Goal: Task Accomplishment & Management: Manage account settings

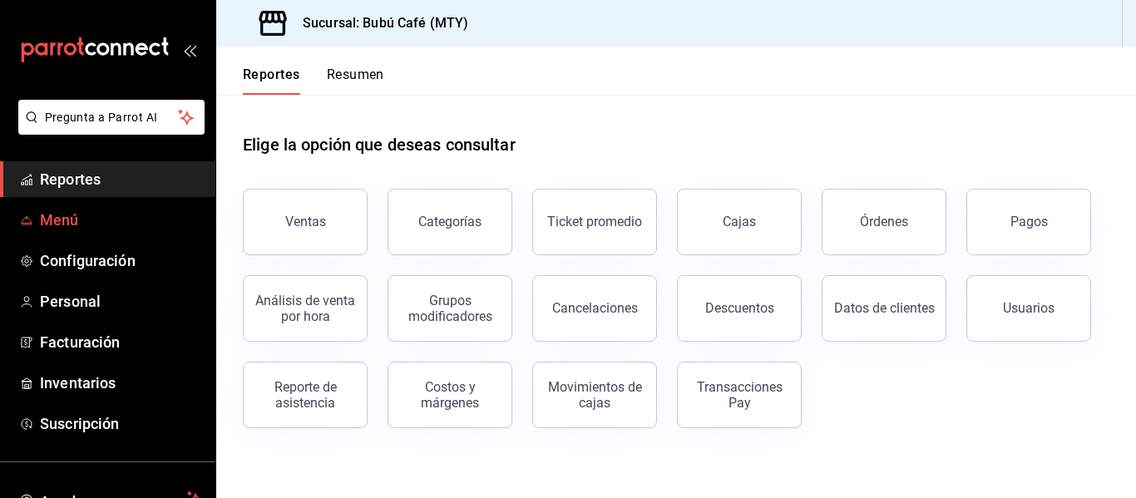
click at [65, 215] on span "Menú" at bounding box center [121, 220] width 162 height 22
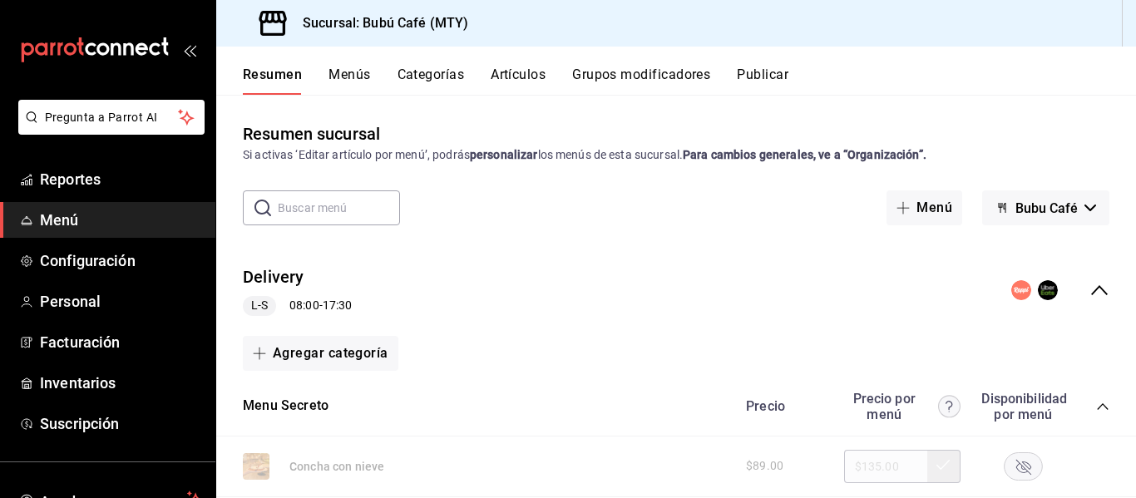
click at [1036, 201] on span "Bubu Café" at bounding box center [1047, 208] width 62 height 16
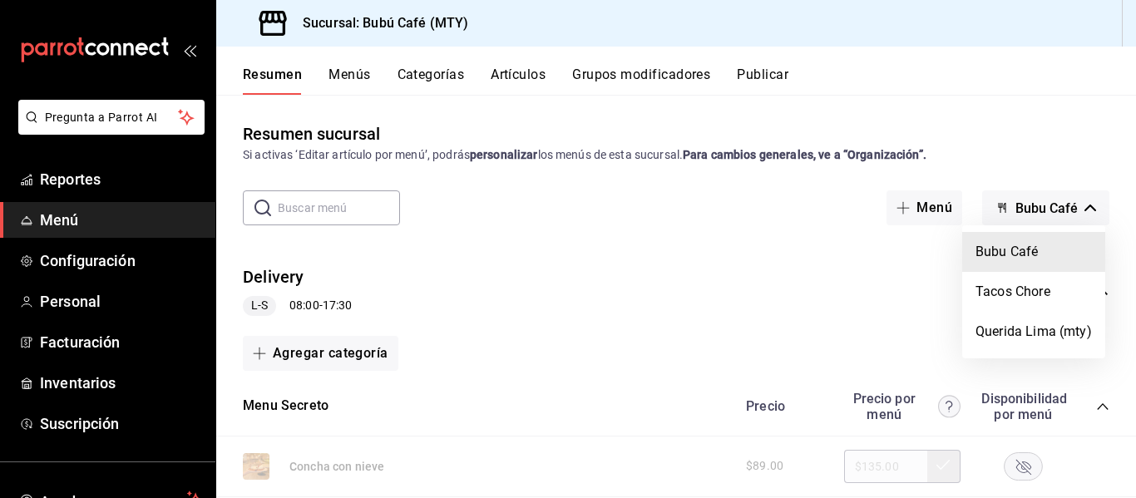
click at [1011, 248] on li "Bubu Café" at bounding box center [1033, 252] width 143 height 40
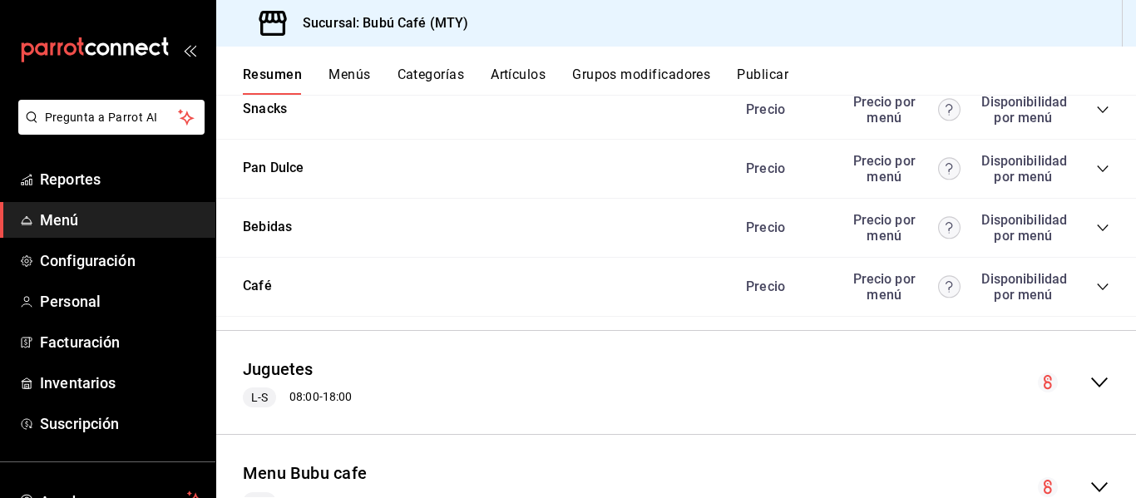
scroll to position [1662, 0]
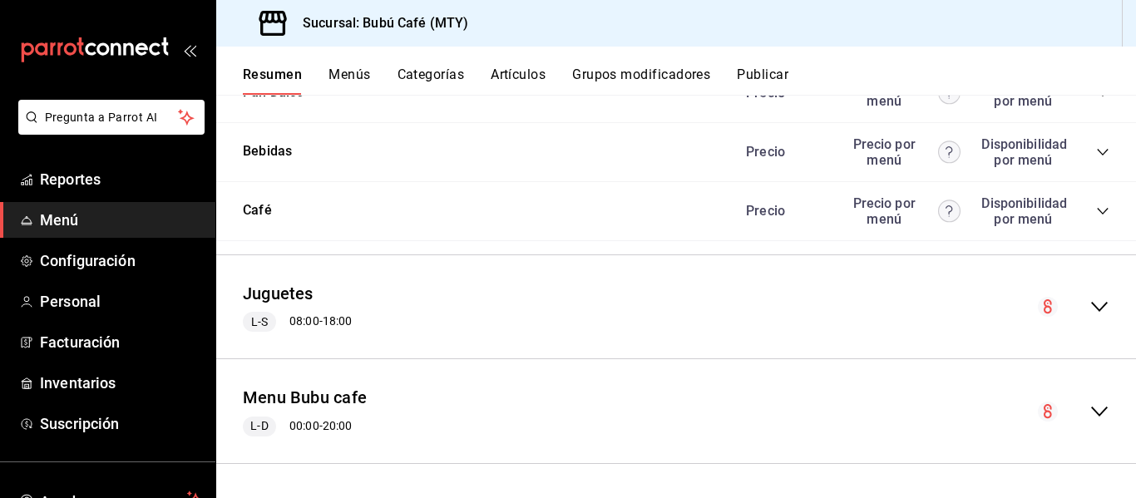
click at [1090, 299] on icon "collapse-menu-row" at bounding box center [1100, 307] width 20 height 20
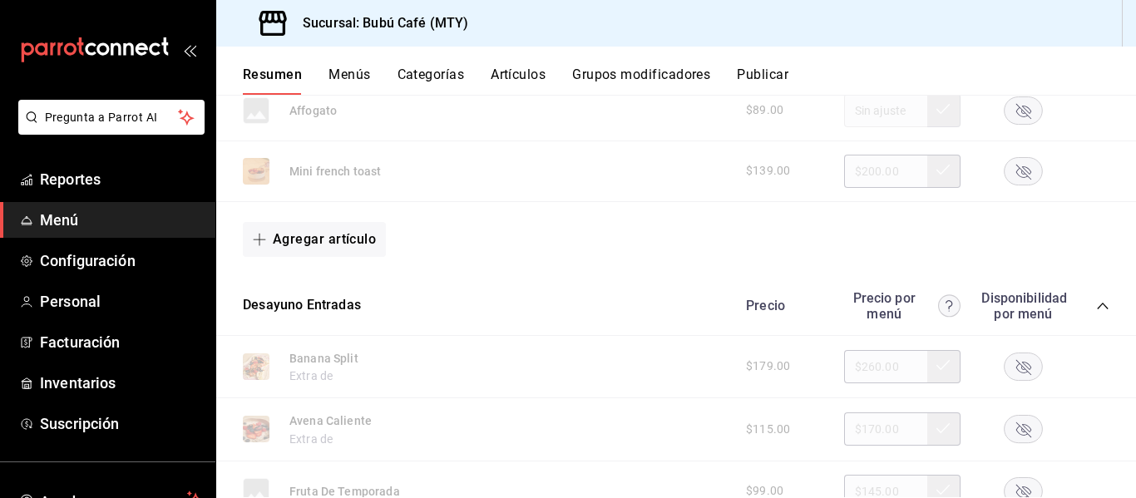
scroll to position [0, 0]
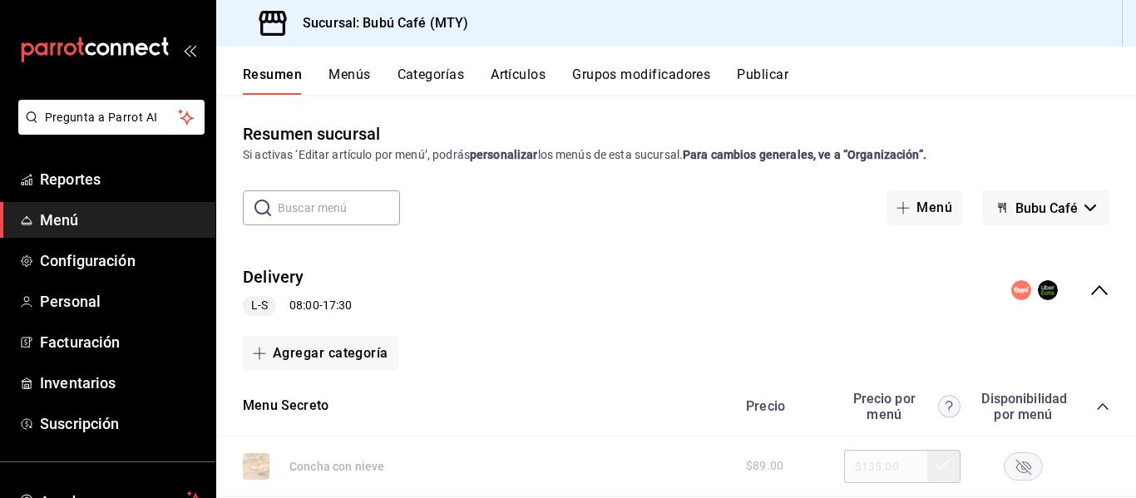
click at [326, 208] on input "text" at bounding box center [339, 207] width 122 height 33
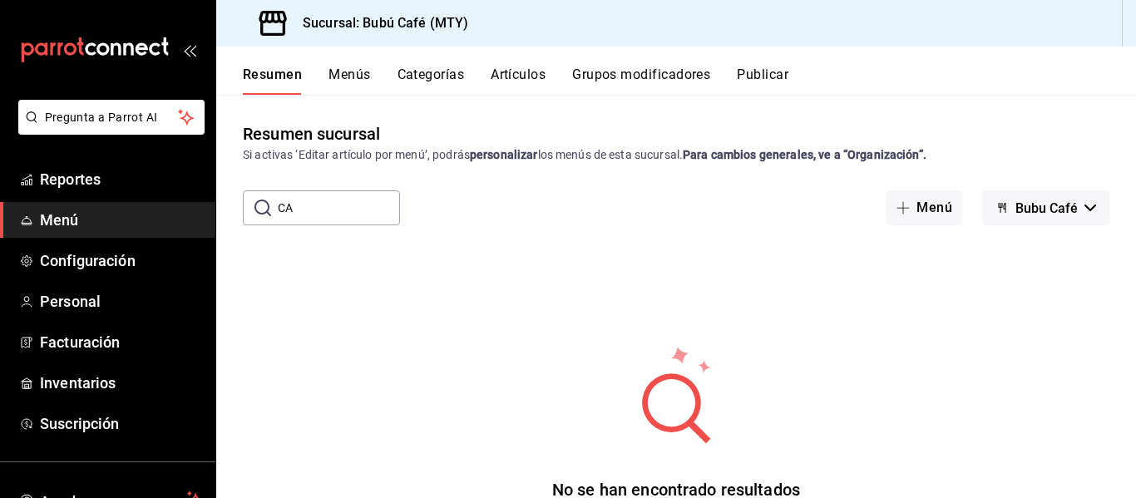
type input "C"
type input "c"
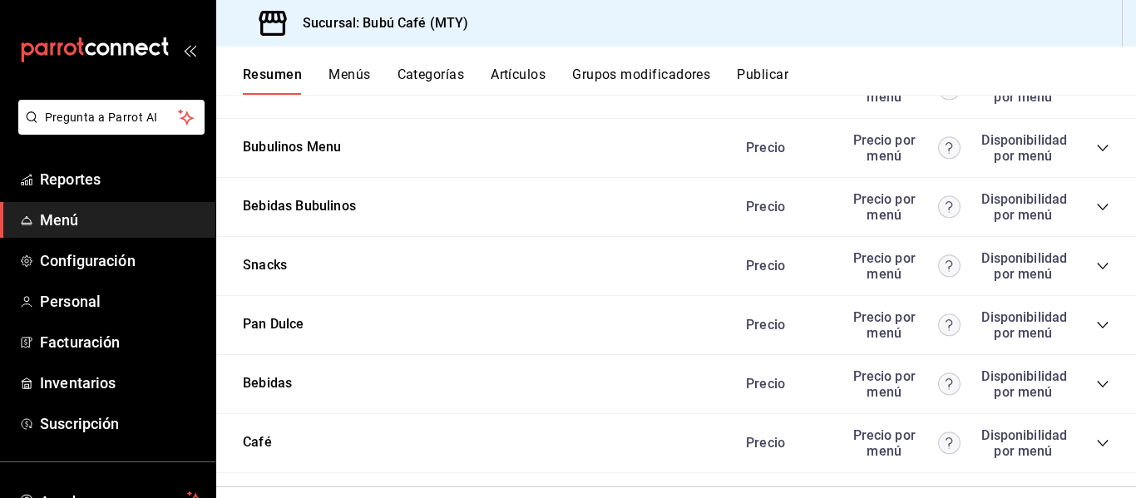
scroll to position [1662, 0]
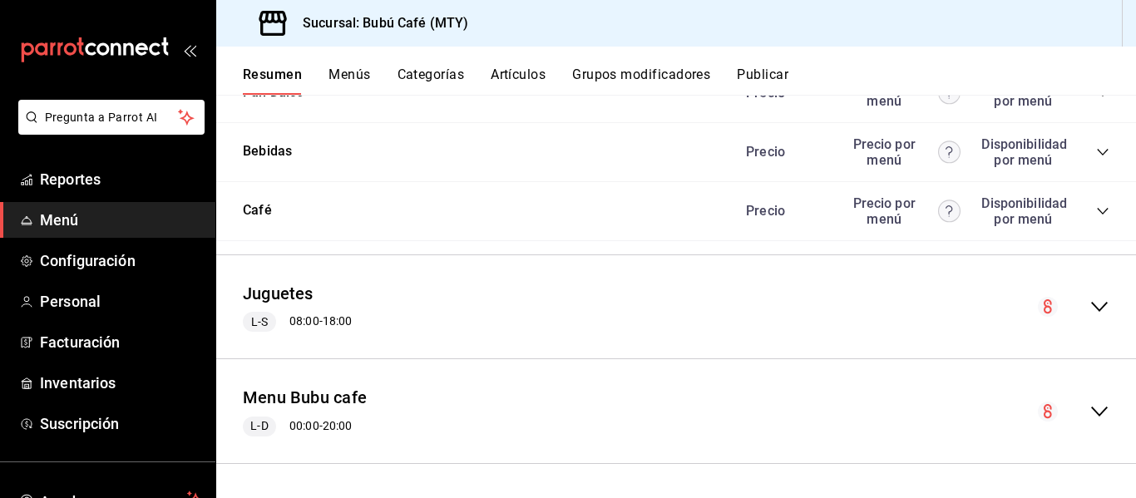
click at [1090, 301] on icon "collapse-menu-row" at bounding box center [1100, 307] width 20 height 20
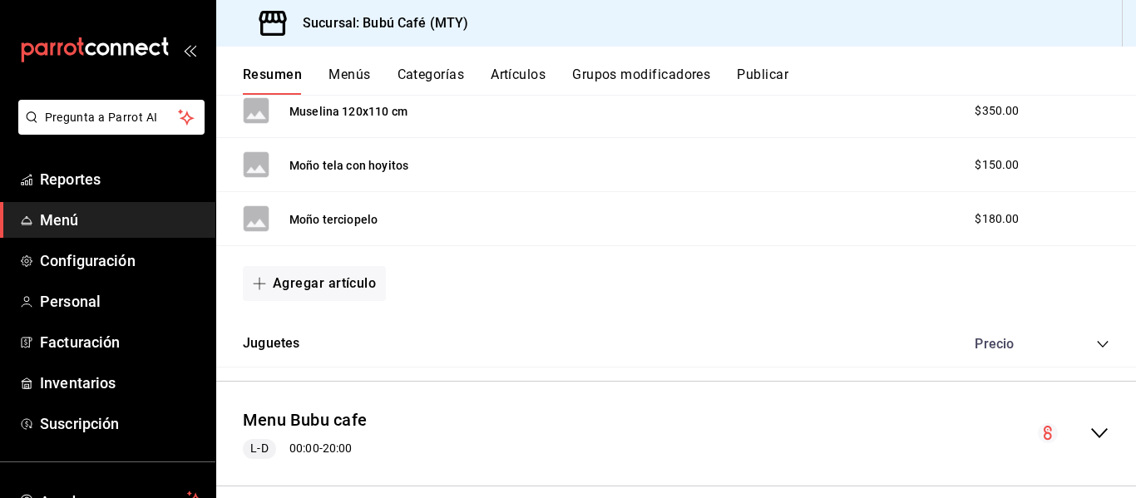
scroll to position [2973, 0]
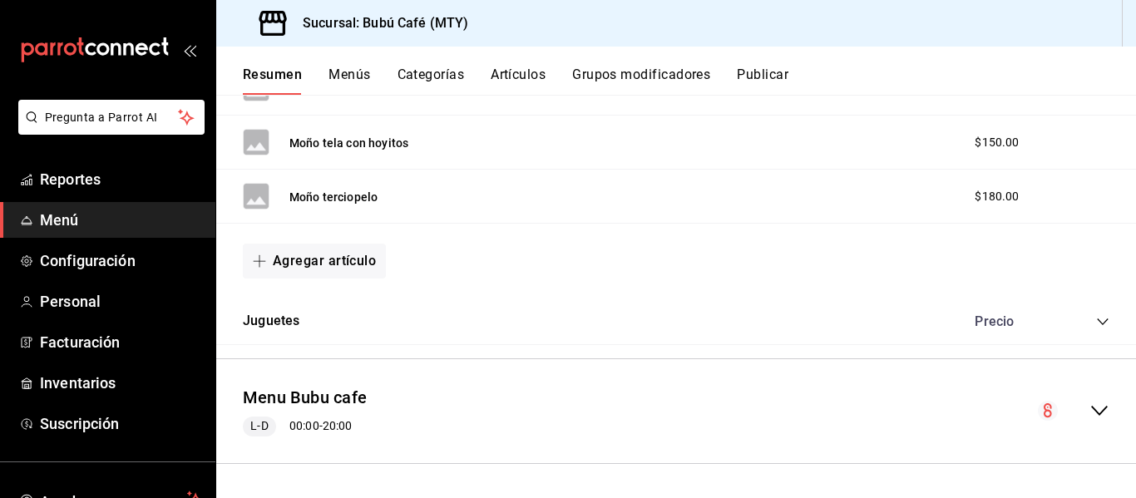
click at [1090, 412] on icon "collapse-menu-row" at bounding box center [1100, 411] width 20 height 20
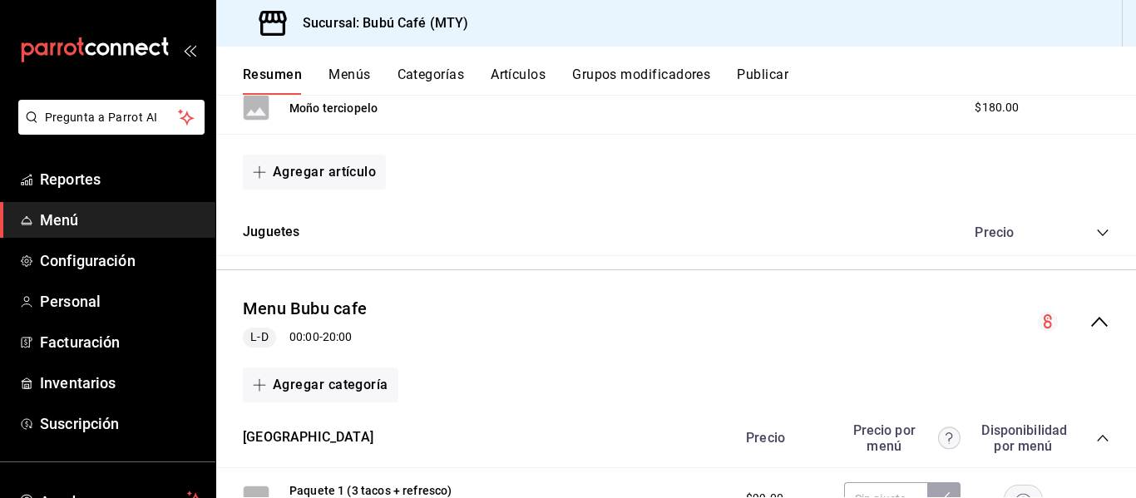
scroll to position [3056, 0]
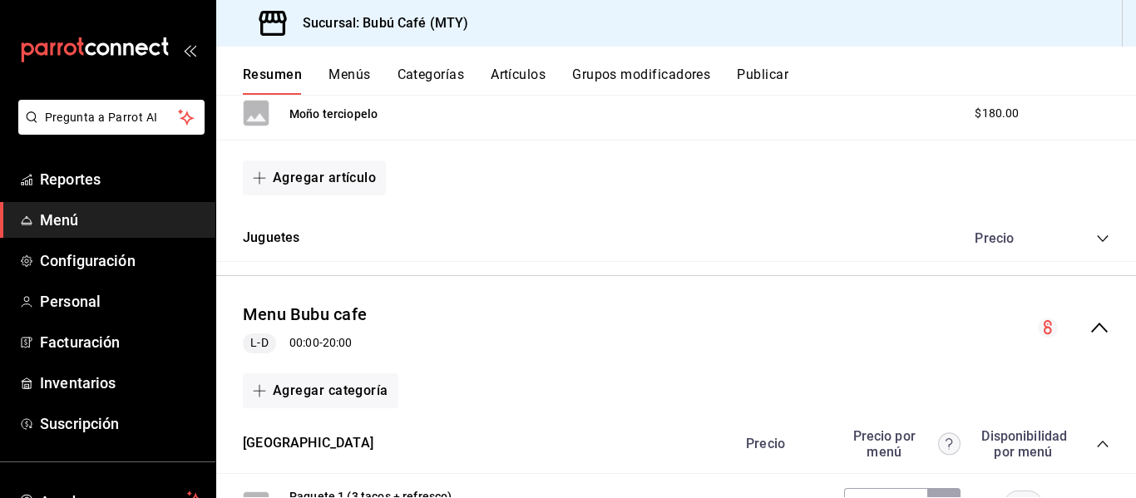
click at [1097, 237] on icon "collapse-category-row" at bounding box center [1102, 238] width 11 height 7
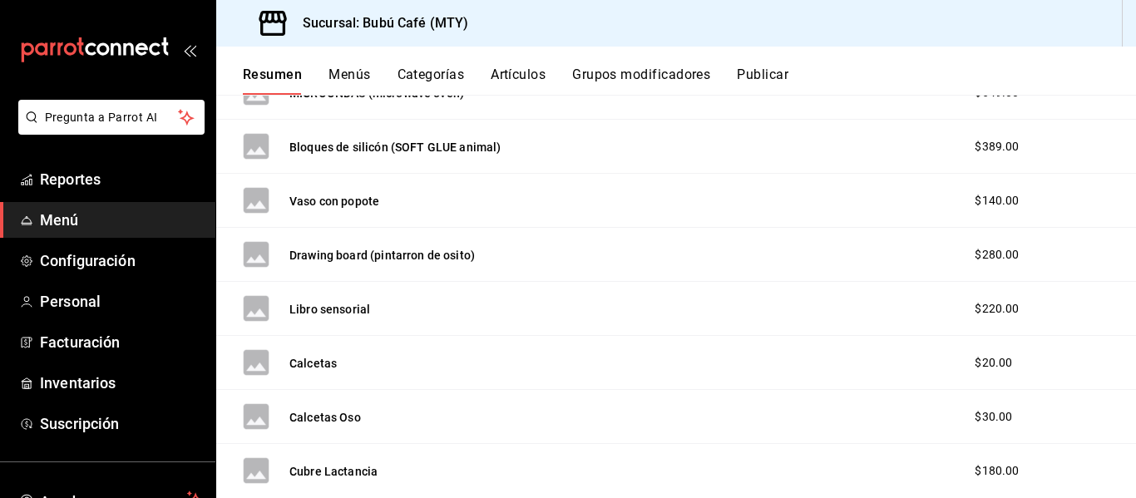
scroll to position [3971, 0]
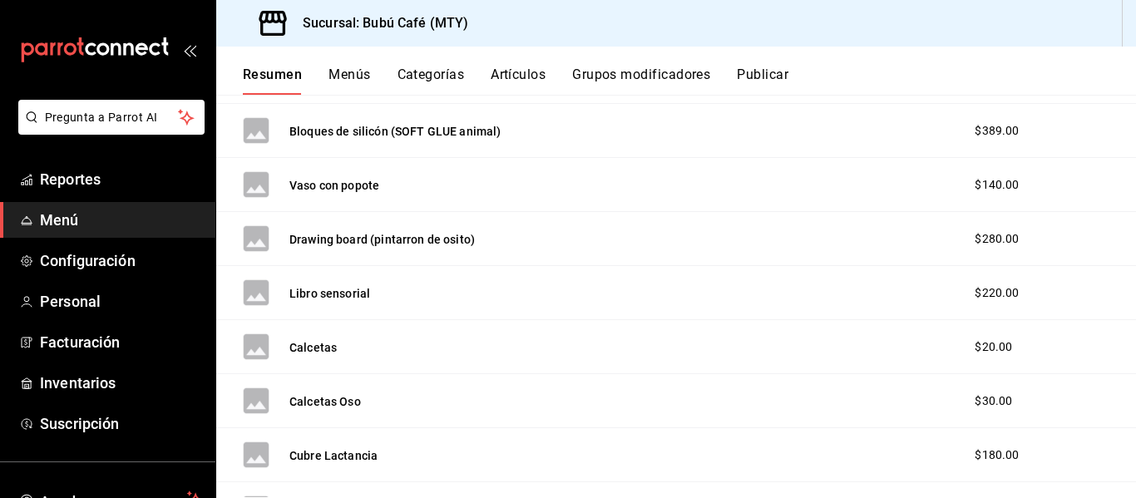
click at [988, 341] on span "$20.00" at bounding box center [993, 347] width 37 height 17
click at [313, 348] on button "Calcetas" at bounding box center [312, 347] width 47 height 17
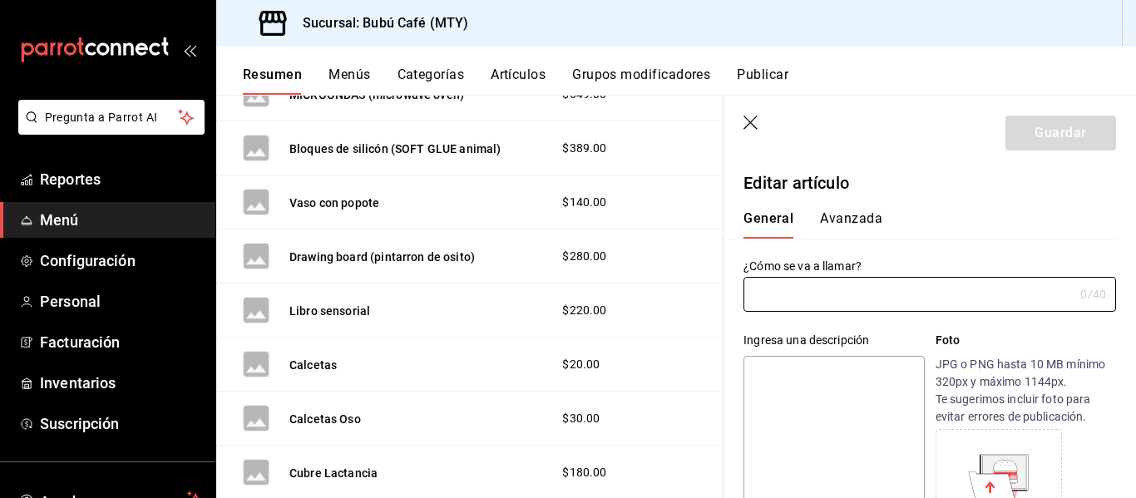
type input "Calcetas"
type input "AR-1697657648709"
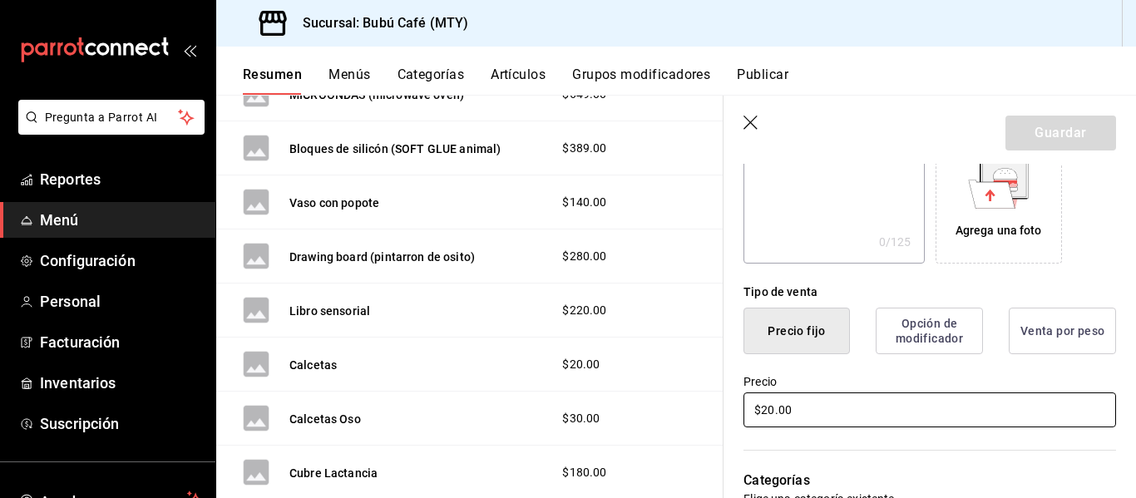
scroll to position [333, 0]
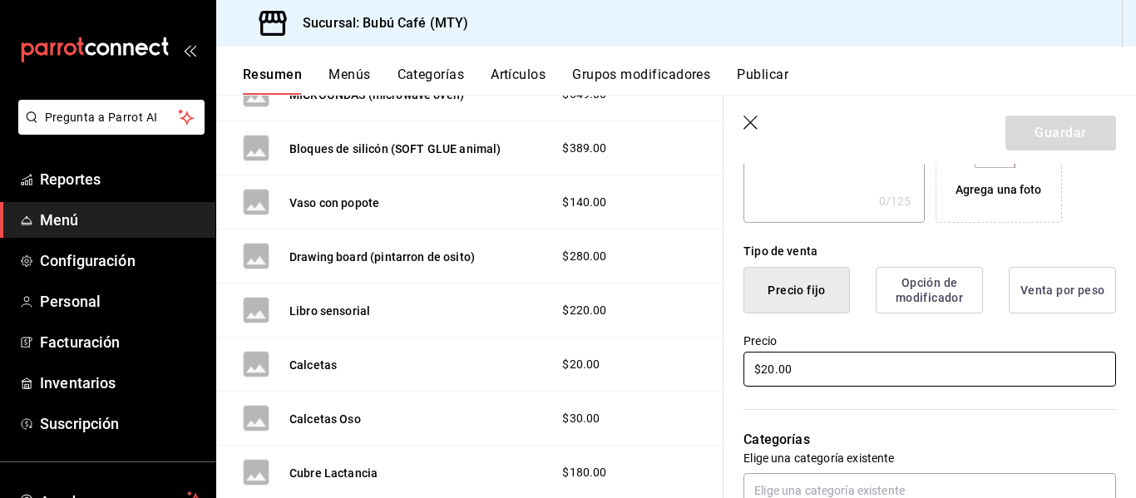
click at [794, 368] on input "$20.00" at bounding box center [930, 369] width 373 height 35
type input "$2.00"
click at [816, 371] on input "$35.00" at bounding box center [930, 369] width 373 height 35
type input "$35.00"
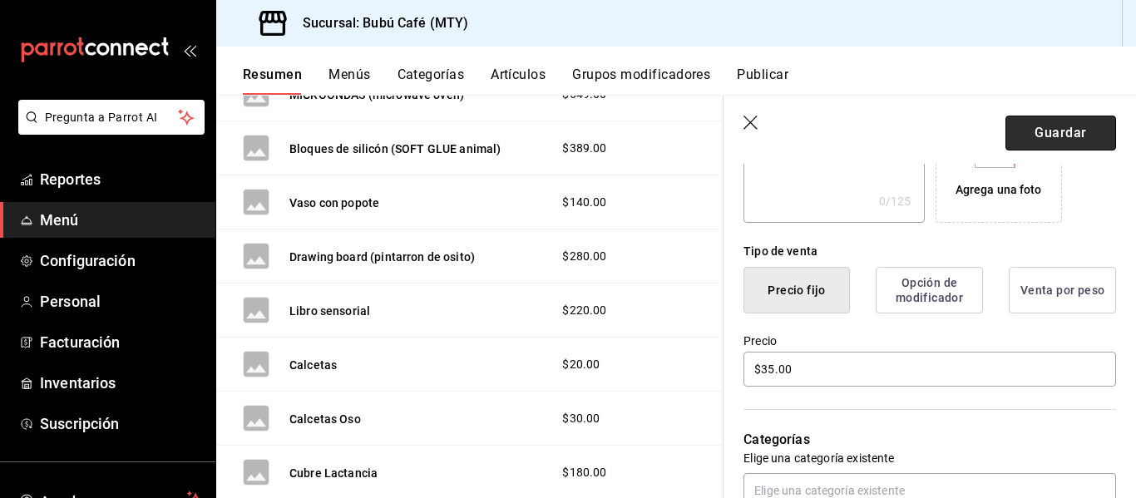
click at [1024, 126] on button "Guardar" at bounding box center [1061, 133] width 111 height 35
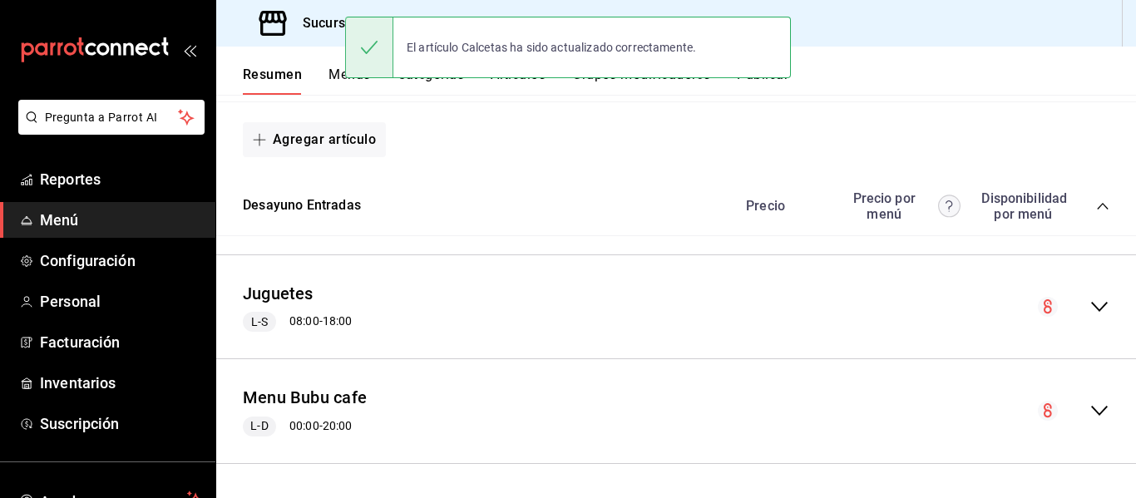
scroll to position [1662, 0]
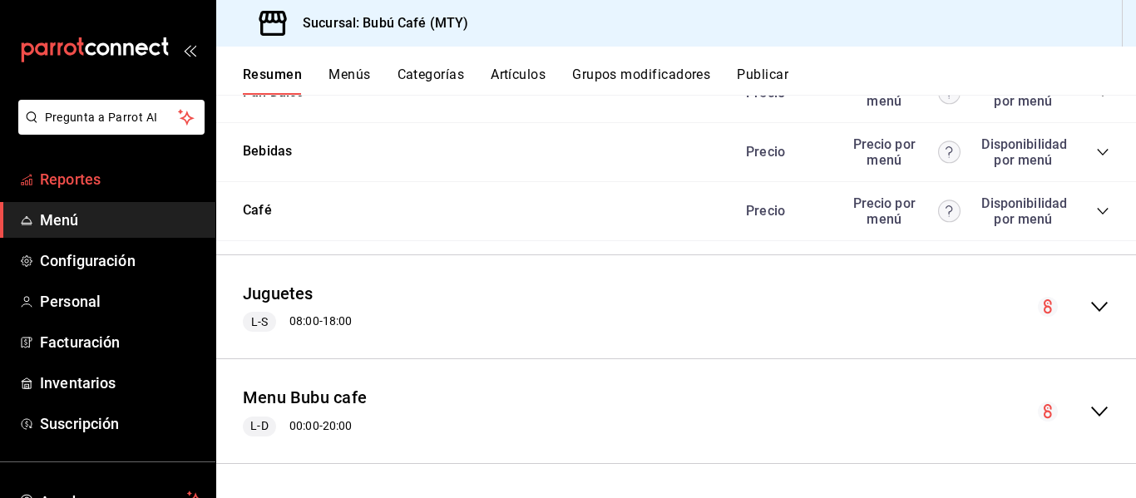
click at [64, 180] on span "Reportes" at bounding box center [121, 179] width 162 height 22
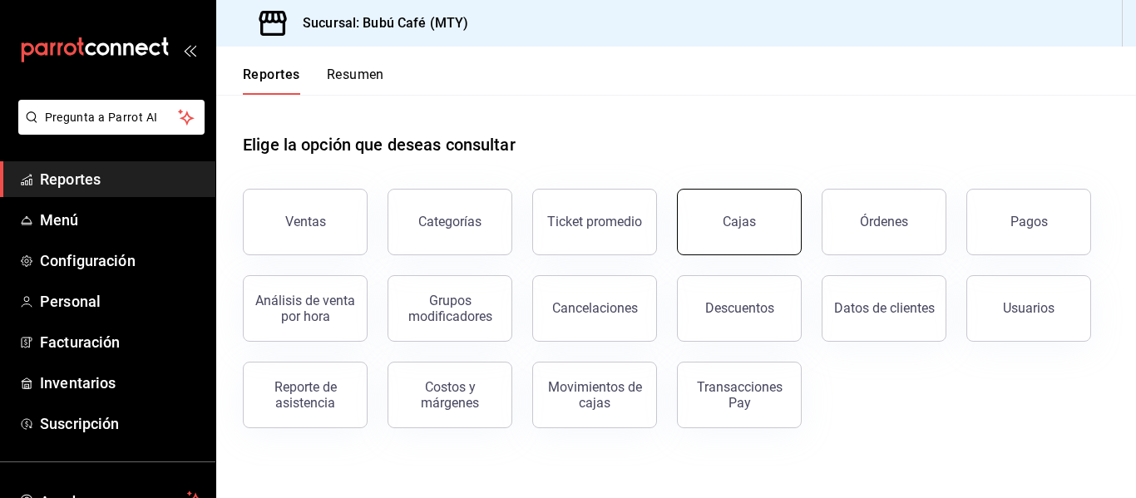
click at [749, 216] on div "Cajas" at bounding box center [739, 222] width 33 height 16
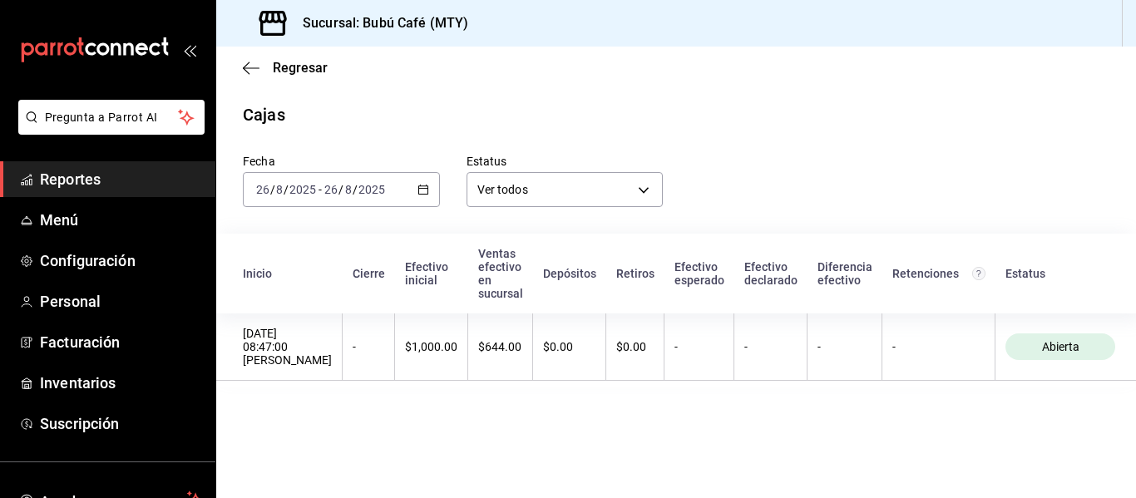
click at [93, 175] on span "Reportes" at bounding box center [121, 179] width 162 height 22
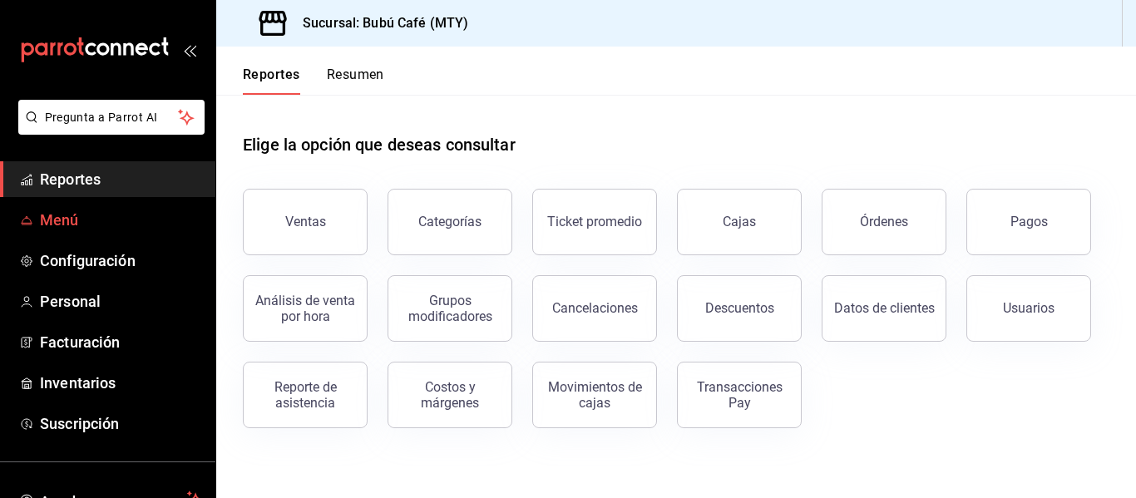
click at [87, 221] on span "Menú" at bounding box center [121, 220] width 162 height 22
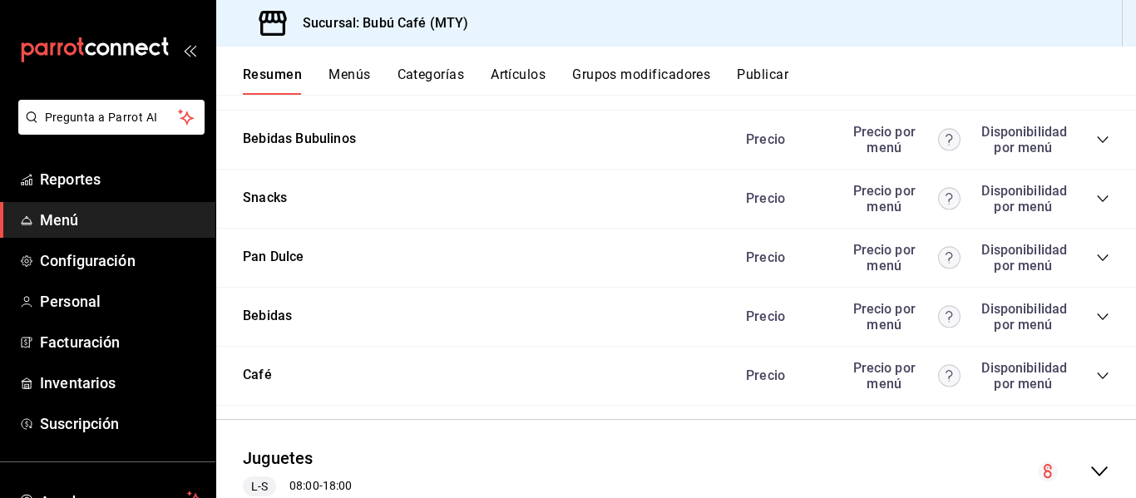
scroll to position [1662, 0]
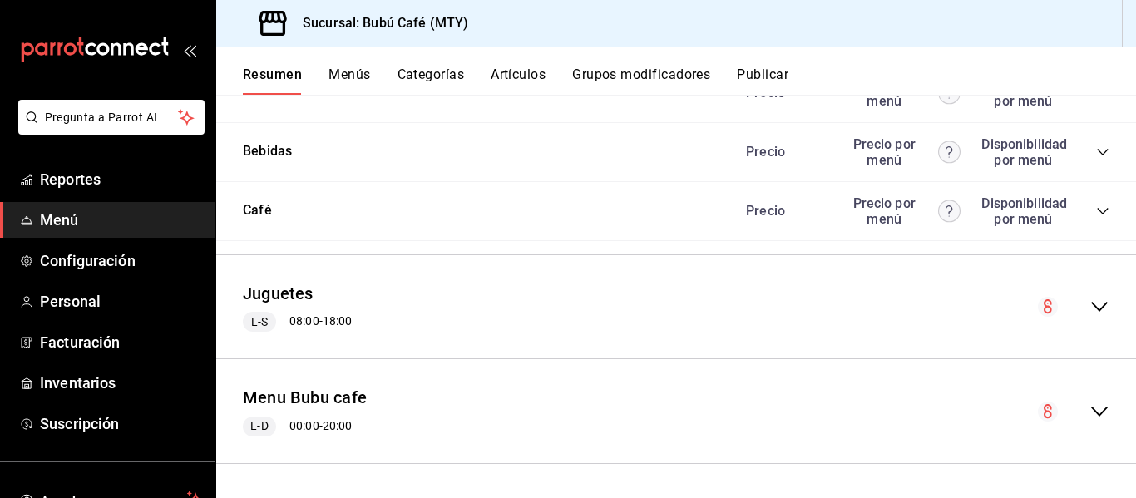
click at [1091, 309] on icon "collapse-menu-row" at bounding box center [1099, 307] width 17 height 10
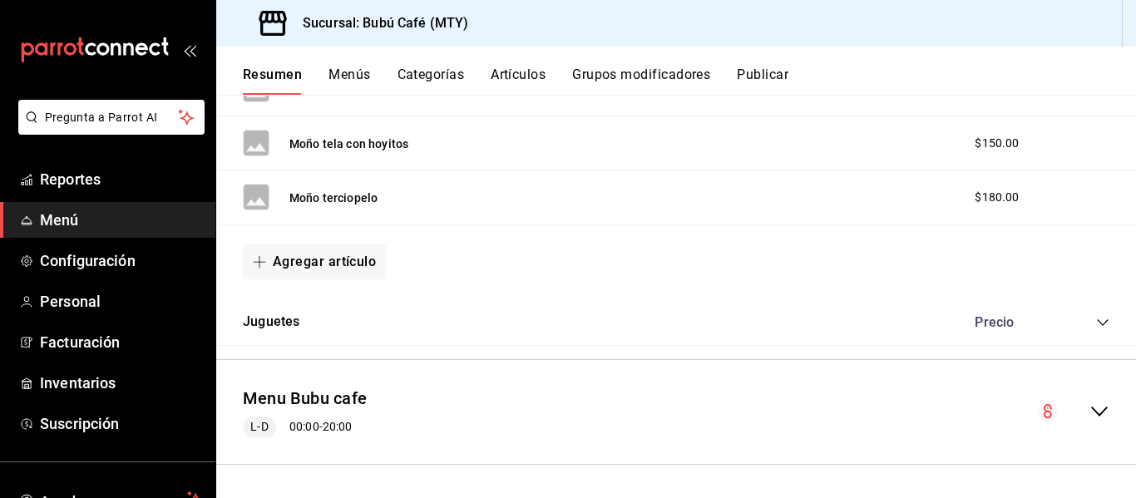
scroll to position [2973, 0]
click at [1074, 408] on div "collapse-menu-row" at bounding box center [1074, 411] width 72 height 20
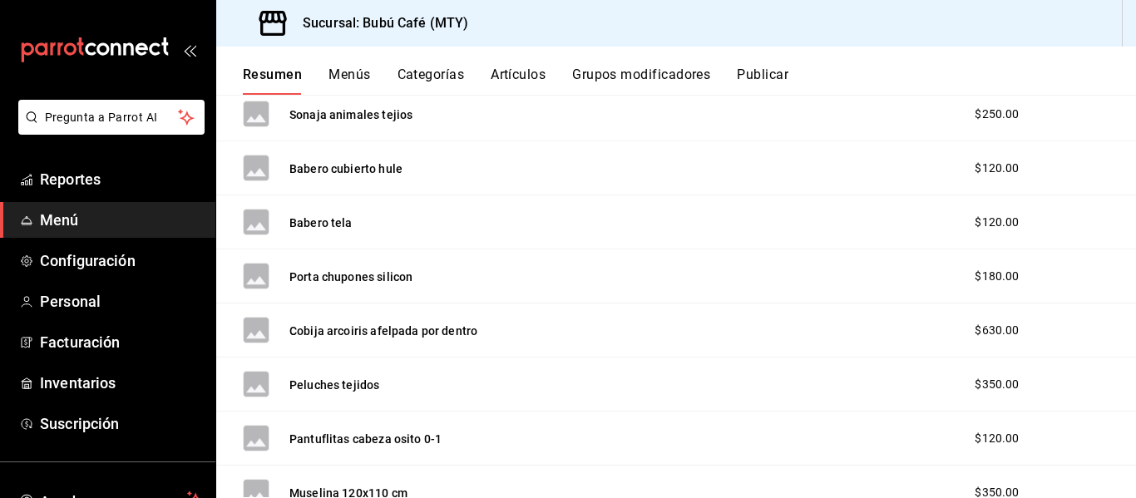
scroll to position [2474, 0]
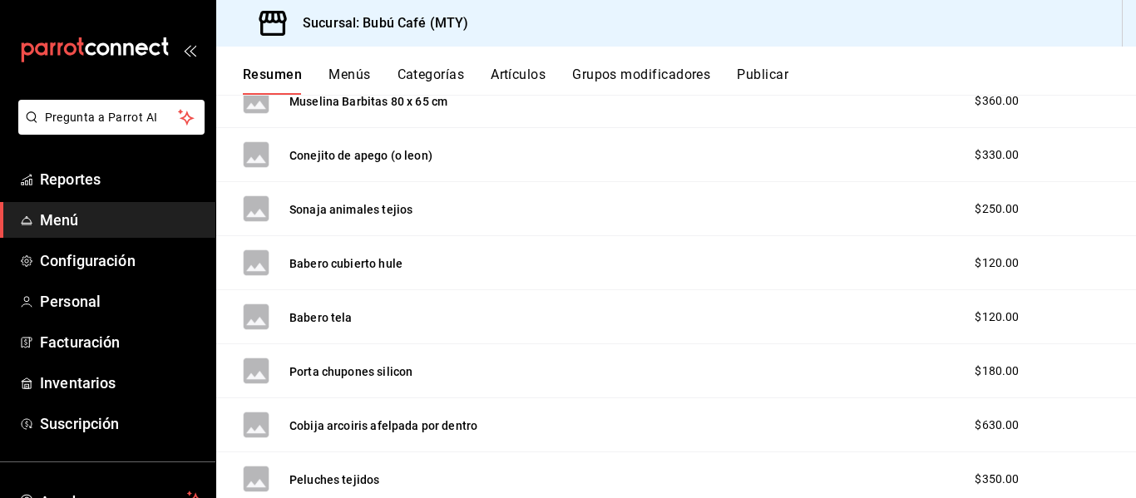
click at [513, 82] on button "Artículos" at bounding box center [518, 81] width 55 height 28
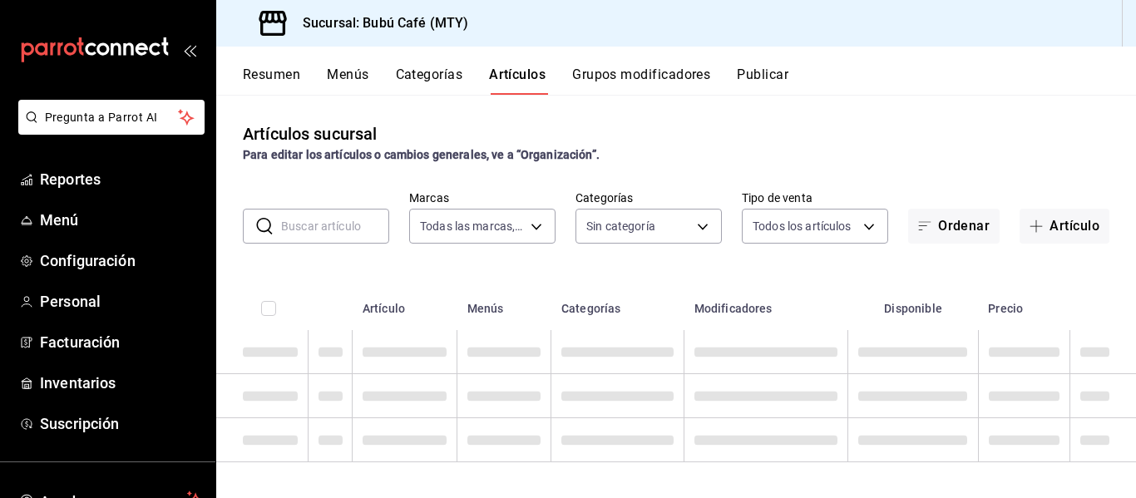
type input "80b59e88-aa3a-497f-ab7c-bcc7cc244fb1,49bbd9e9-8b48-46d9-8f2b-7c268dd84d4f,b77f9…"
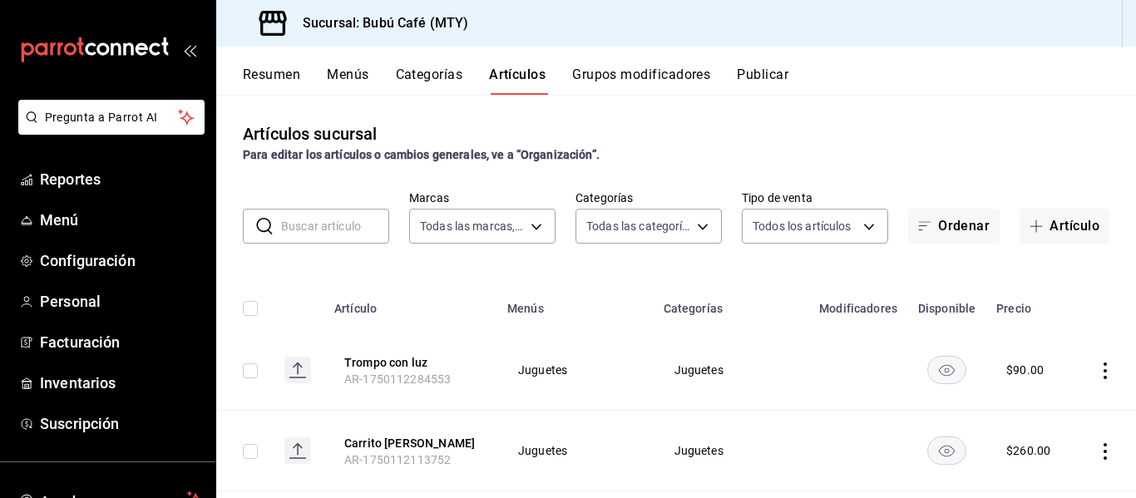
type input "d0ca03d5-3be6-470f-8f56-766e01c5f306,a83e7f59-bc64-4a59-97bc-9f72e74aa050,80ab3…"
click at [358, 233] on input "text" at bounding box center [335, 226] width 108 height 33
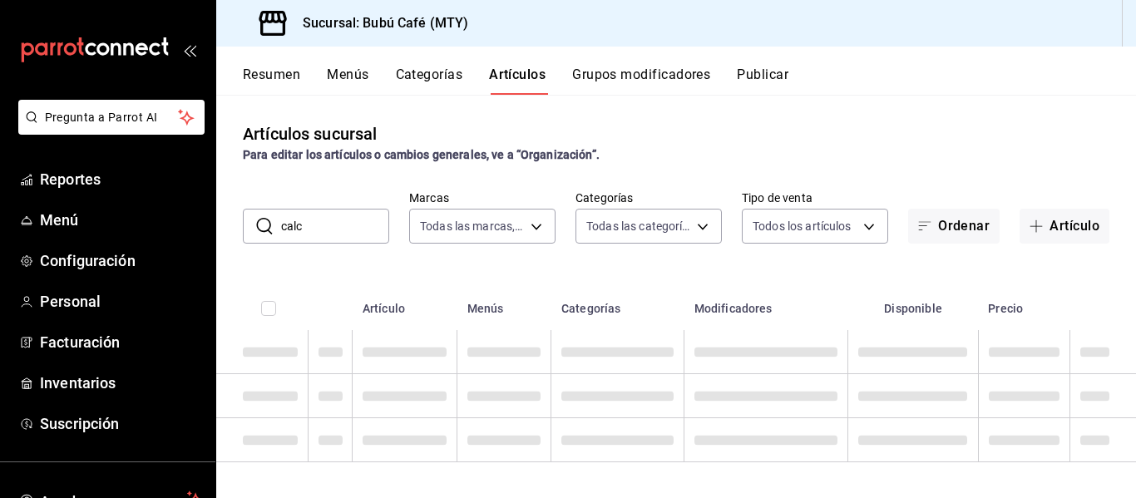
type input "calc"
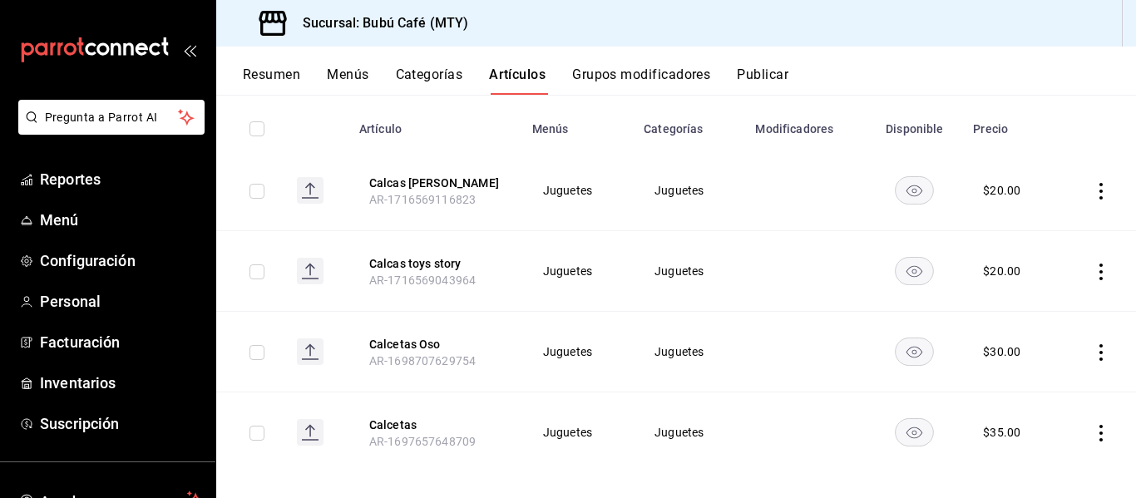
scroll to position [195, 0]
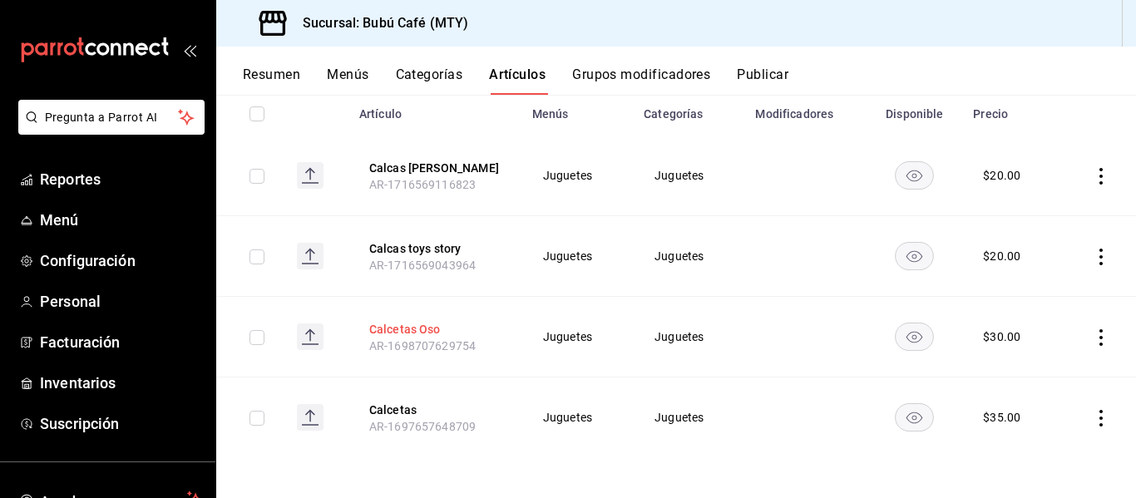
click at [404, 333] on button "Calcetas Oso" at bounding box center [435, 329] width 133 height 17
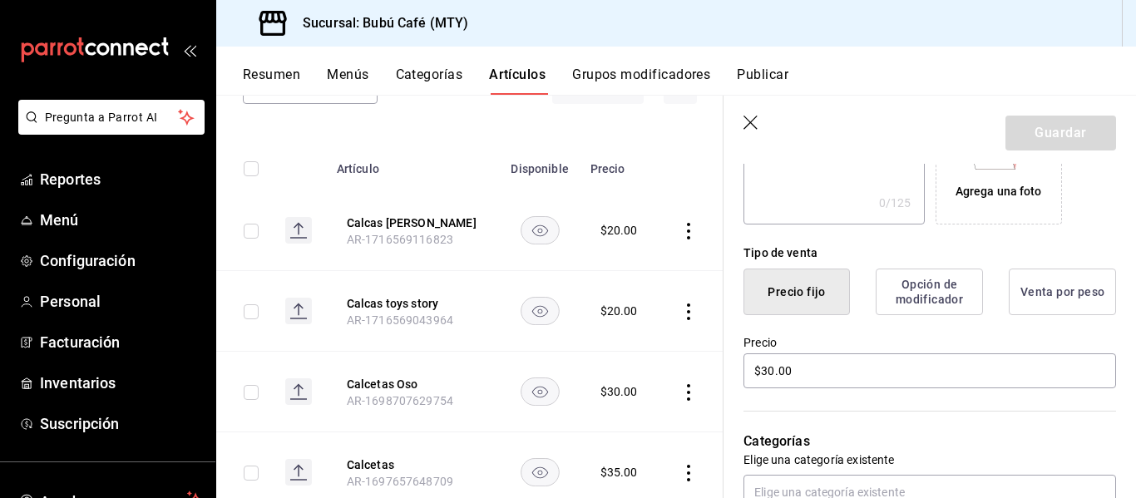
scroll to position [333, 0]
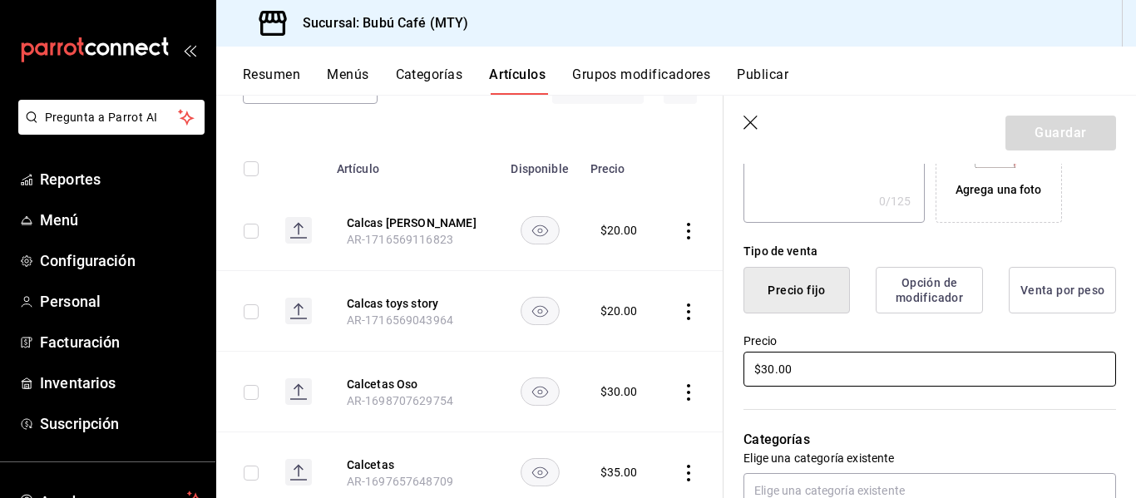
drag, startPoint x: 785, startPoint y: 373, endPoint x: 802, endPoint y: 366, distance: 18.2
click at [785, 373] on input "$30.00" at bounding box center [930, 369] width 373 height 35
click at [794, 371] on input "$30.00" at bounding box center [930, 369] width 373 height 35
type input "$3.00"
type input "$35.00"
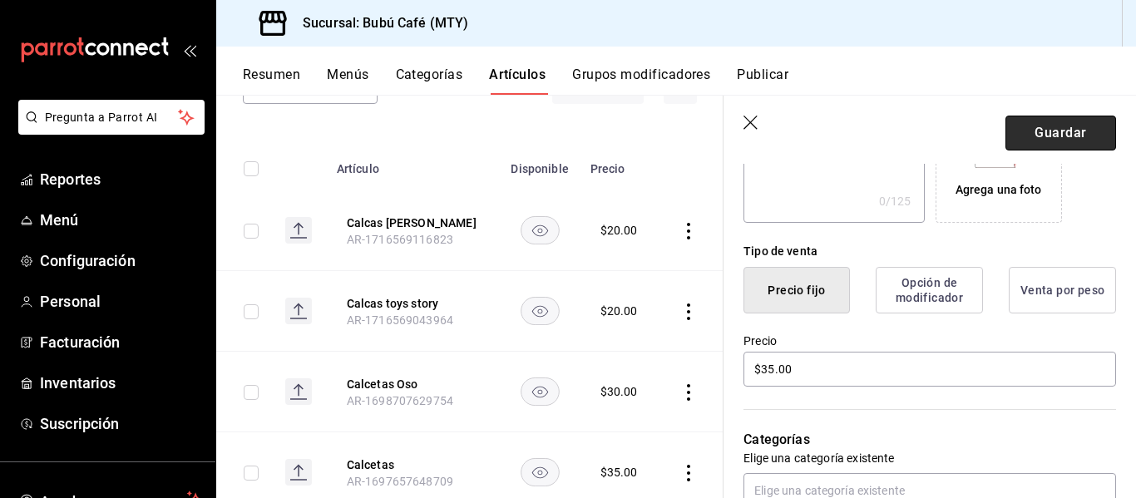
click at [1051, 126] on button "Guardar" at bounding box center [1061, 133] width 111 height 35
